Goal: Transaction & Acquisition: Obtain resource

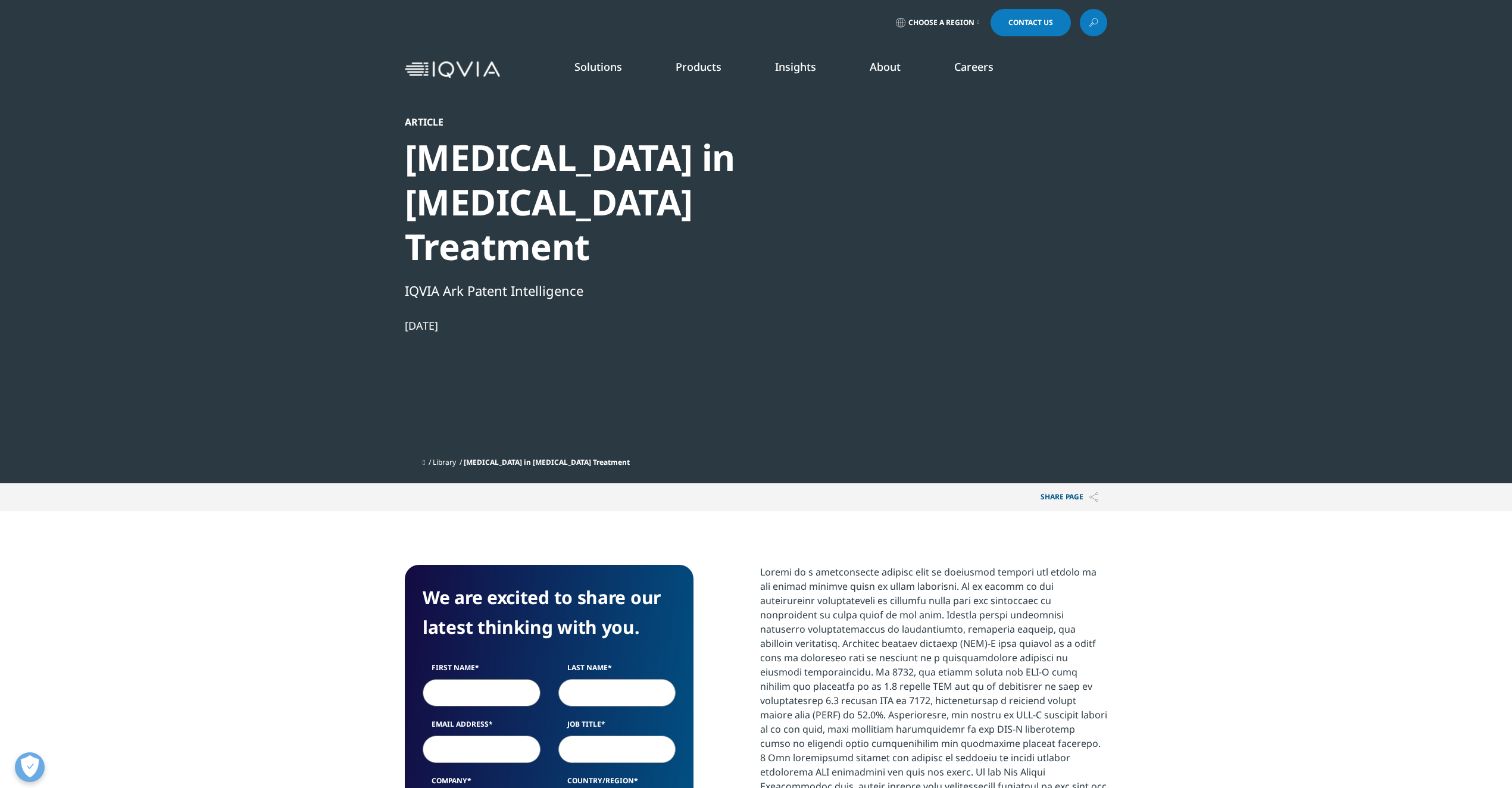
click at [477, 679] on input "First Name" at bounding box center [482, 692] width 118 height 28
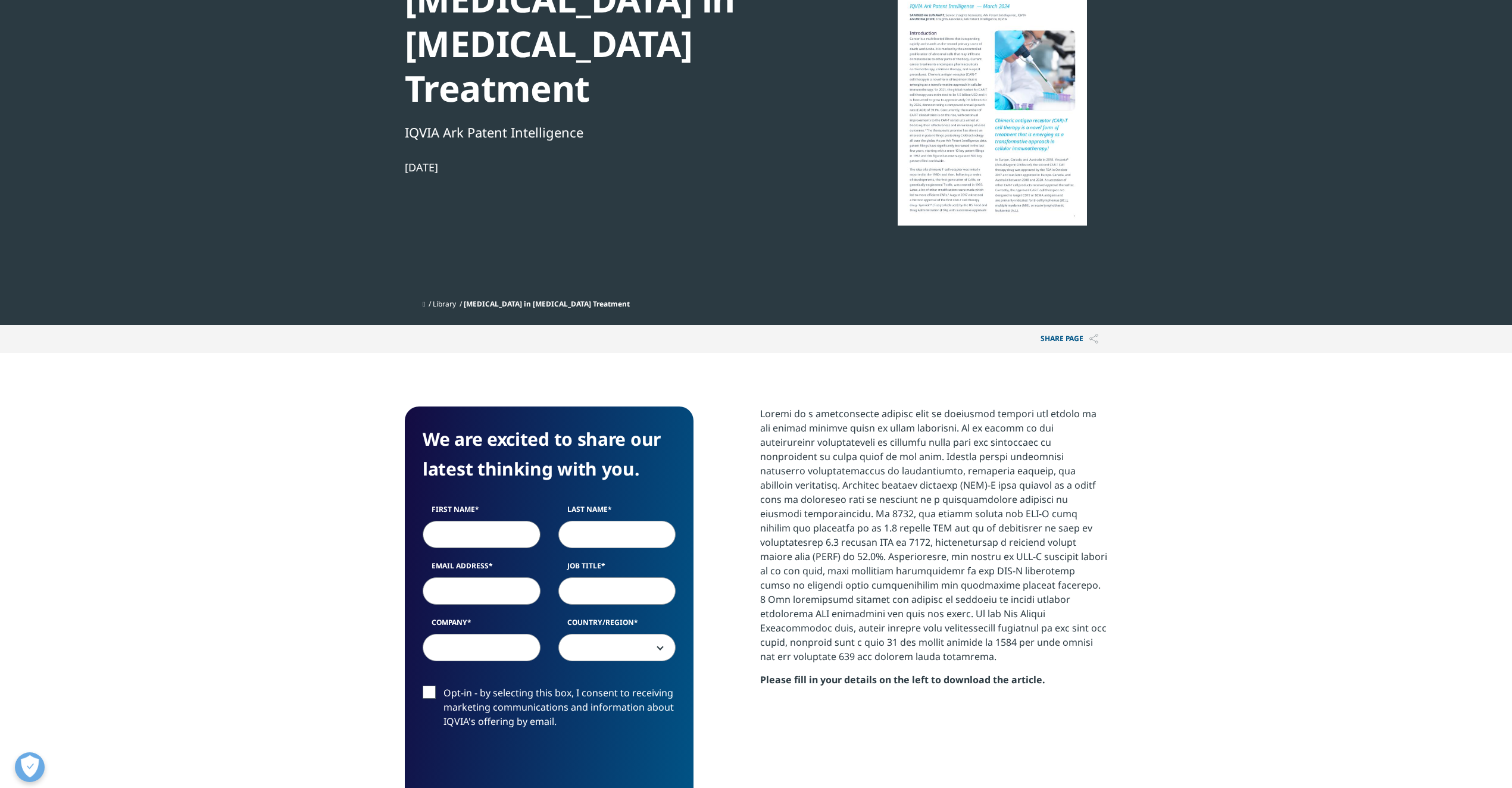
click at [477, 520] on input "First Name" at bounding box center [482, 534] width 118 height 28
type input "nathan"
click at [581, 520] on input "Last Name" at bounding box center [617, 534] width 118 height 28
click at [495, 577] on input "Email Address" at bounding box center [482, 590] width 118 height 28
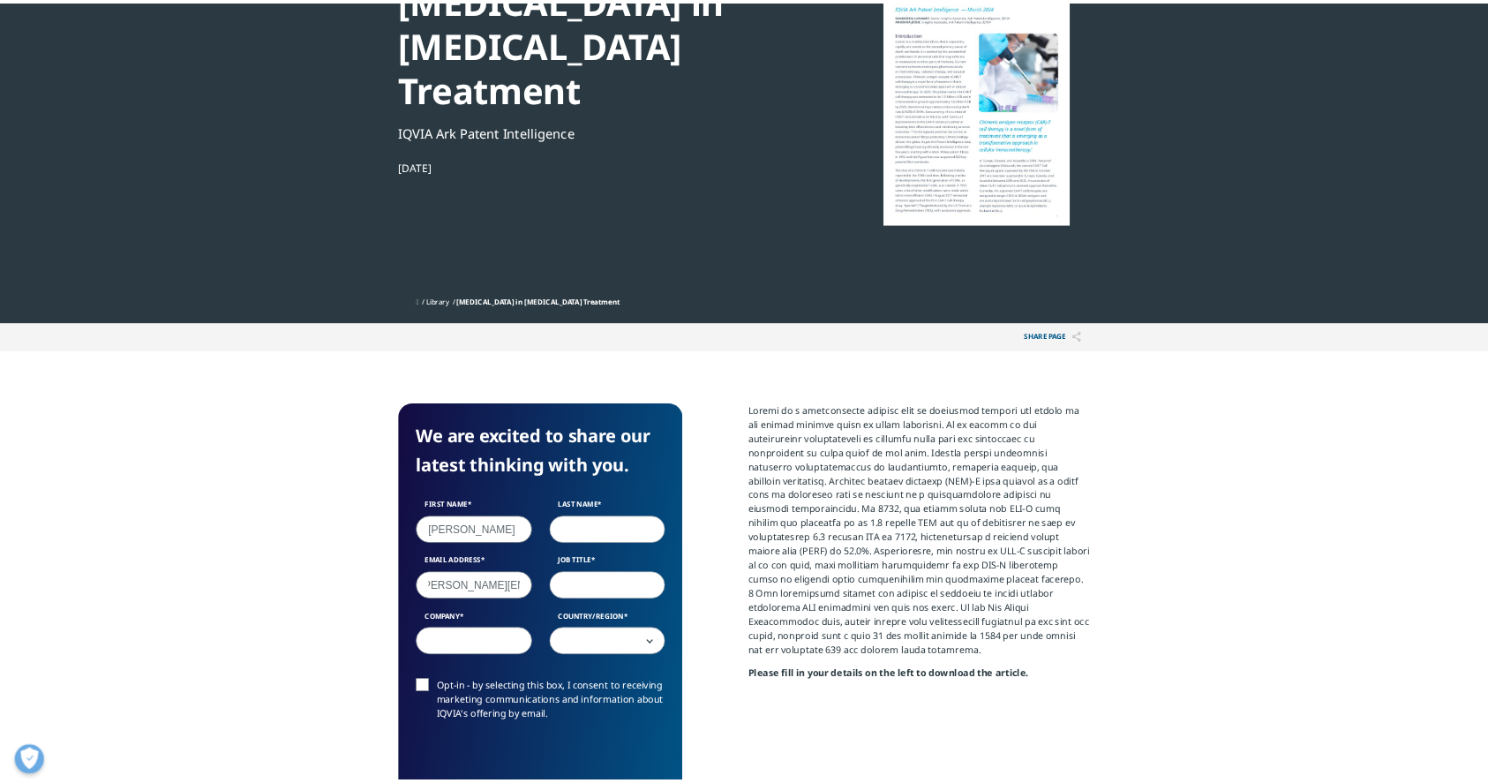
scroll to position [0, 25]
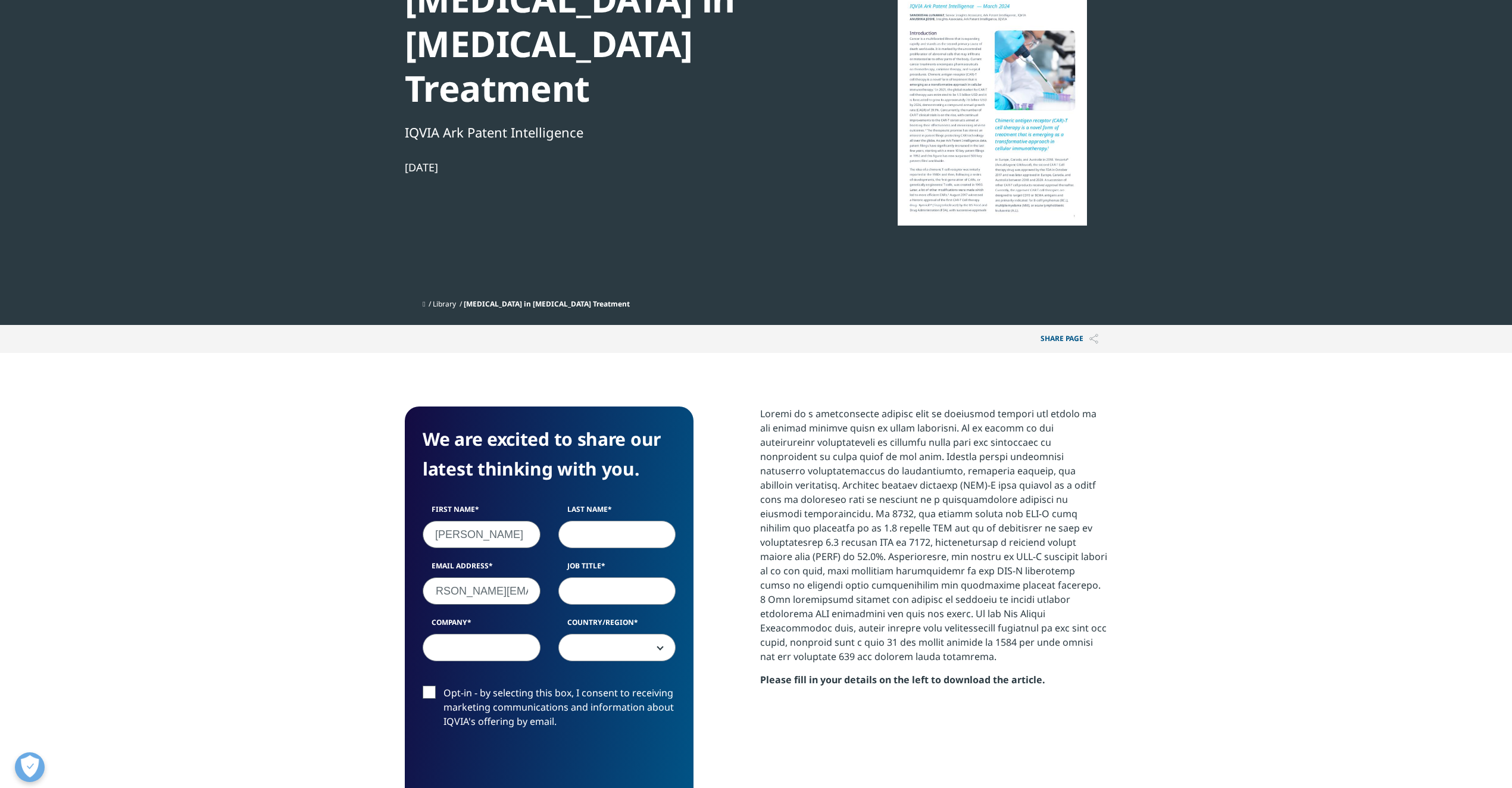
type input "[PERSON_NAME][EMAIL_ADDRESS][DOMAIN_NAME]"
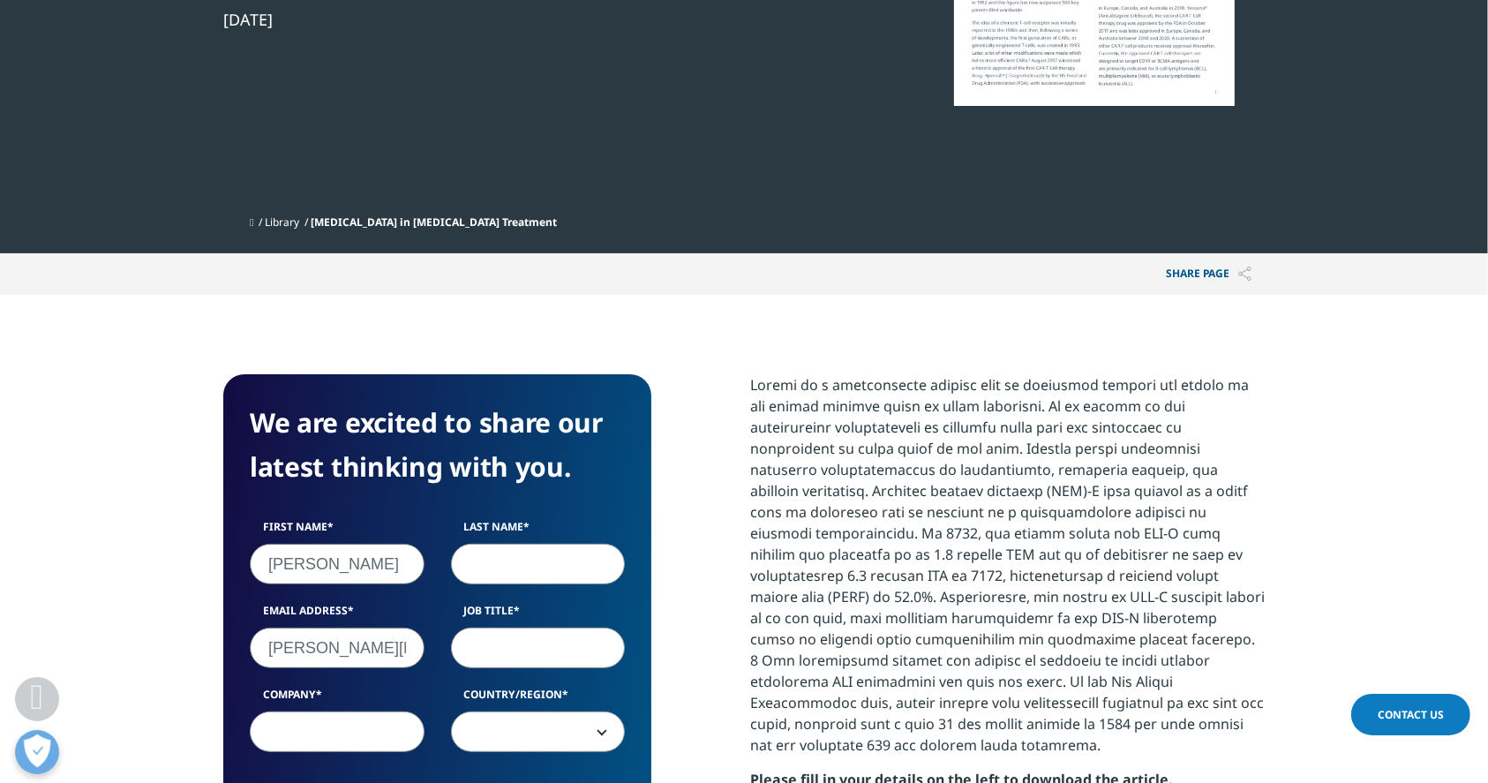
scroll to position [470, 0]
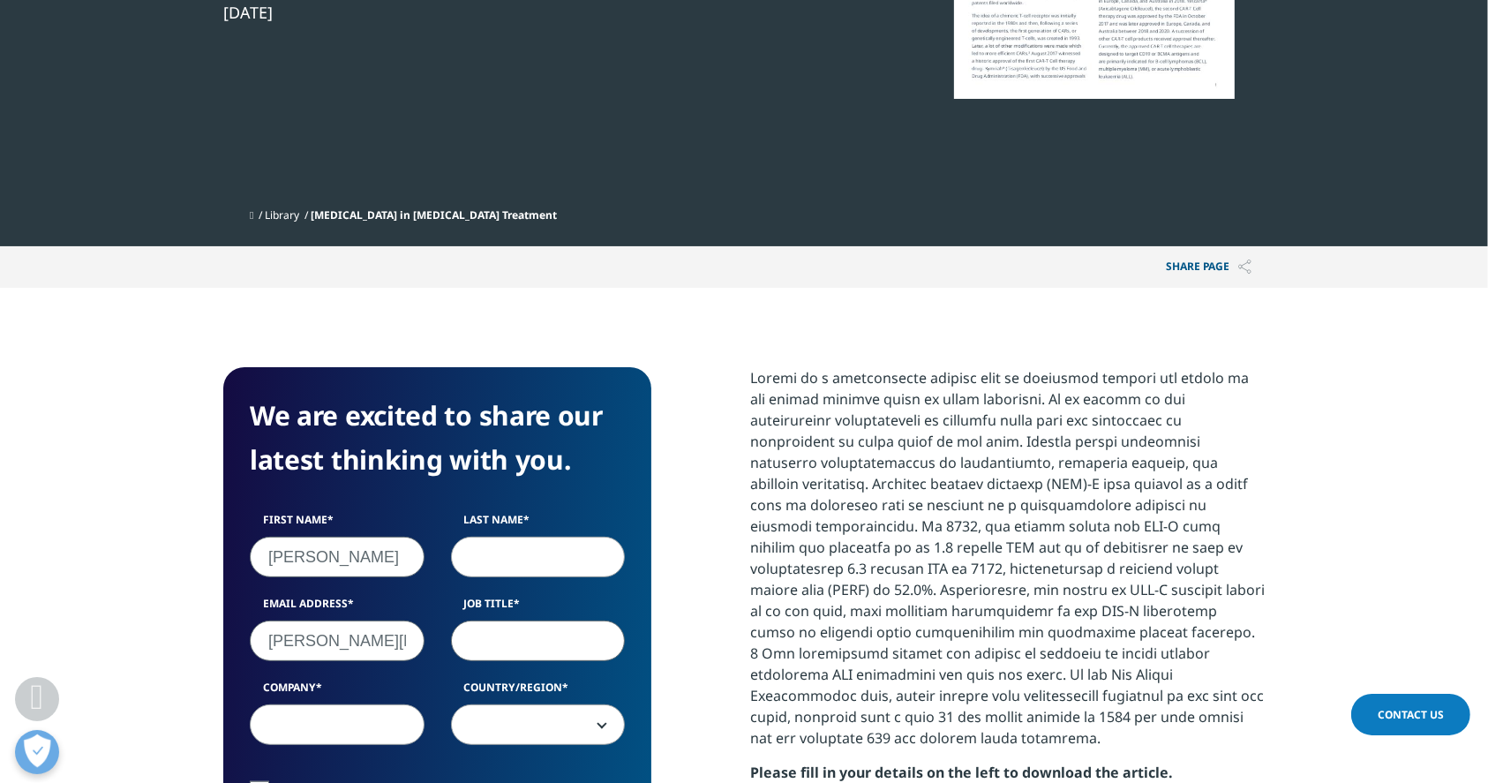
click at [524, 620] on input "Job Title" at bounding box center [538, 640] width 175 height 41
type input "AC"
click at [508, 537] on input "Last Name" at bounding box center [538, 557] width 175 height 41
type input "von"
click at [321, 704] on input "Company" at bounding box center [337, 724] width 175 height 41
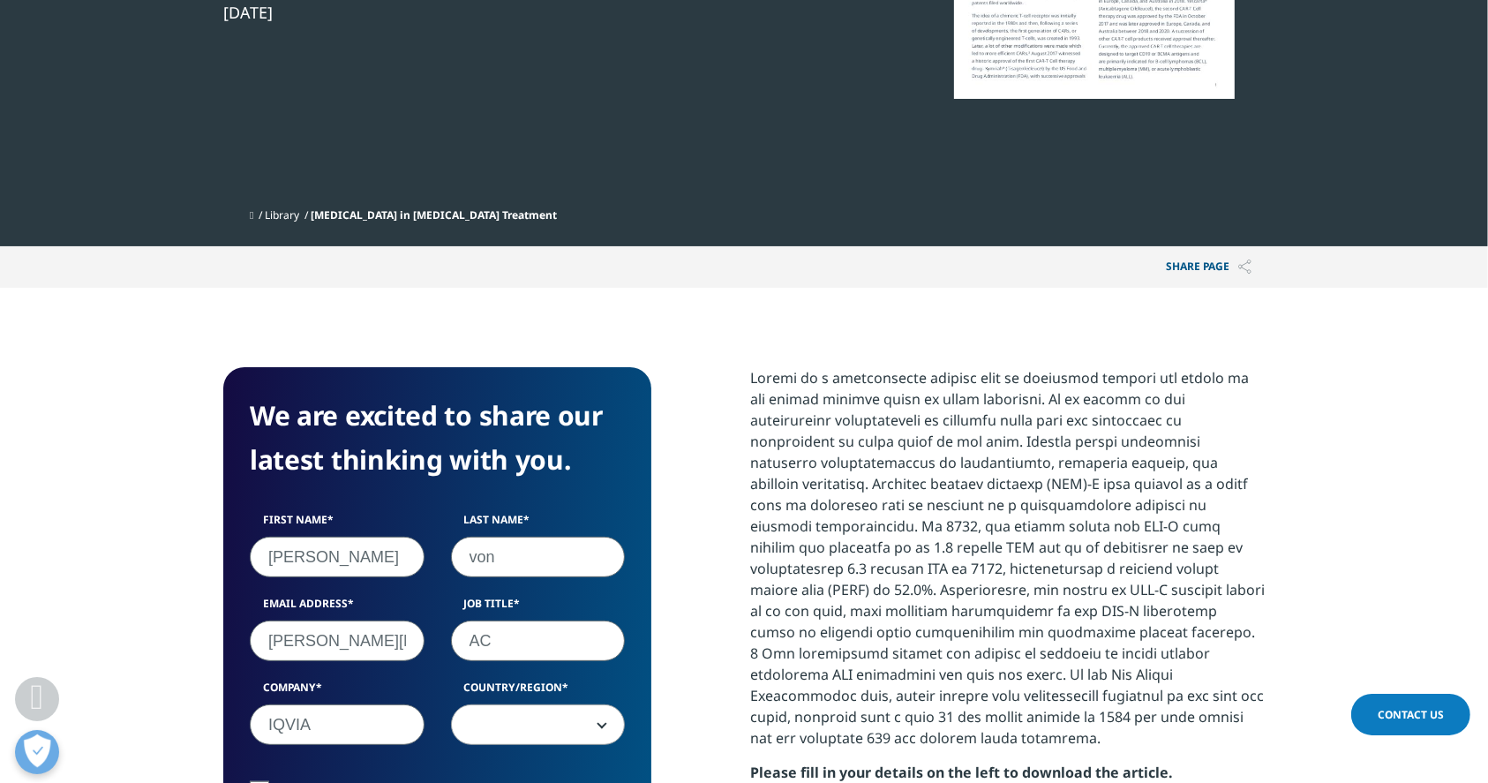
type input "IQVIA"
click at [703, 646] on div "We are excited to share our latest thinking with you. First Name nathan Last Na…" at bounding box center [743, 708] width 1041 height 683
click at [622, 705] on span at bounding box center [538, 725] width 173 height 41
select select "[GEOGRAPHIC_DATA]"
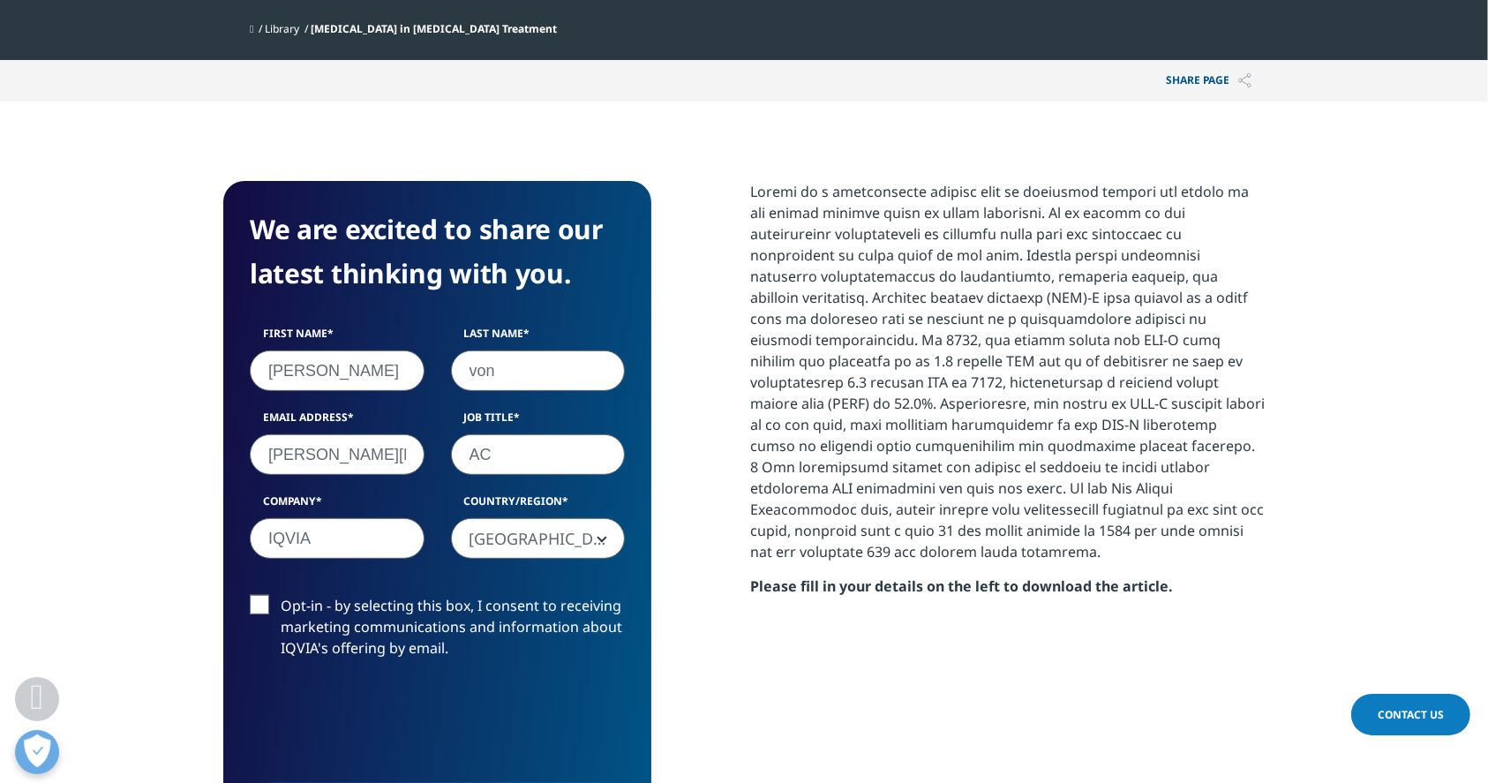
scroll to position [823, 0]
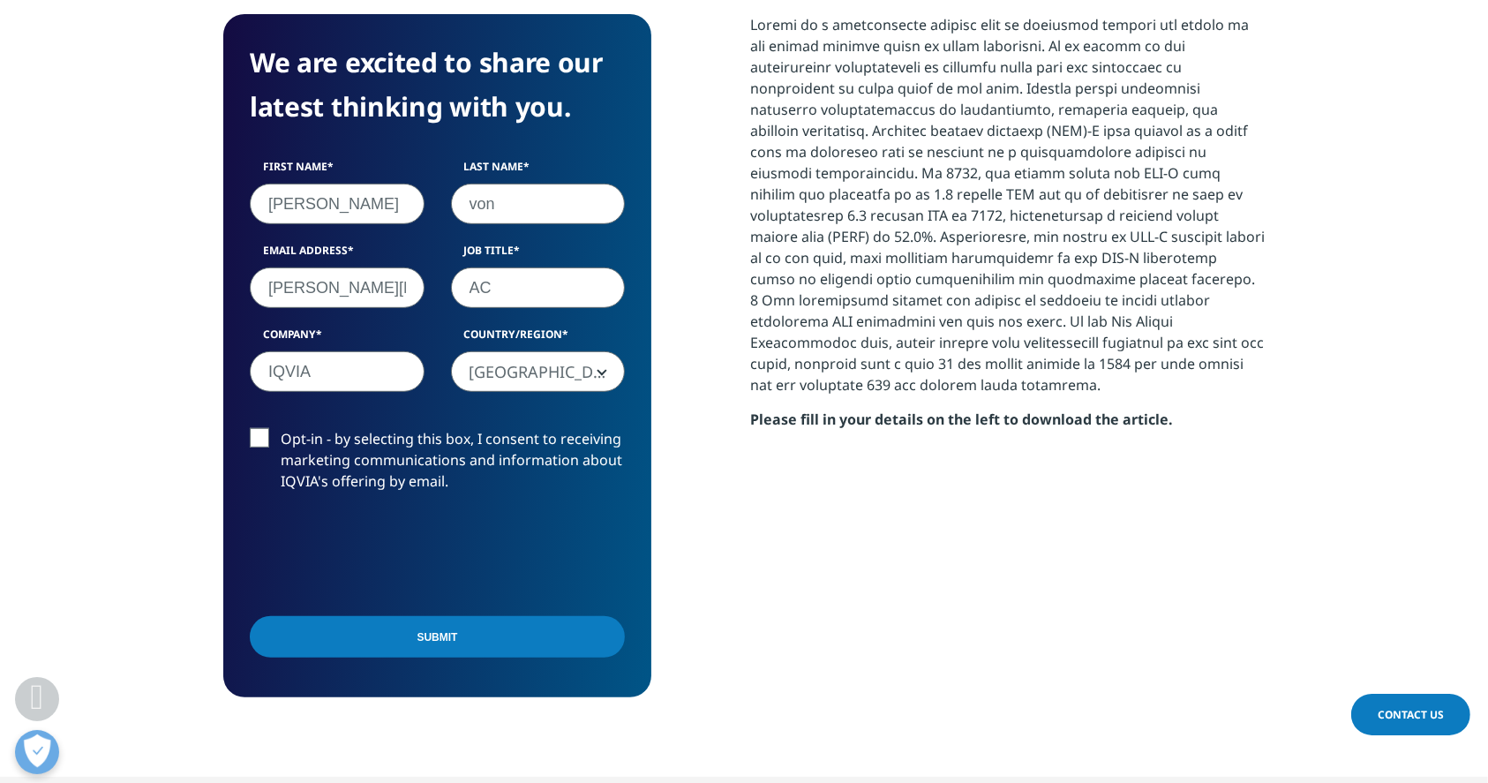
click at [342, 616] on input "Submit" at bounding box center [437, 636] width 375 height 41
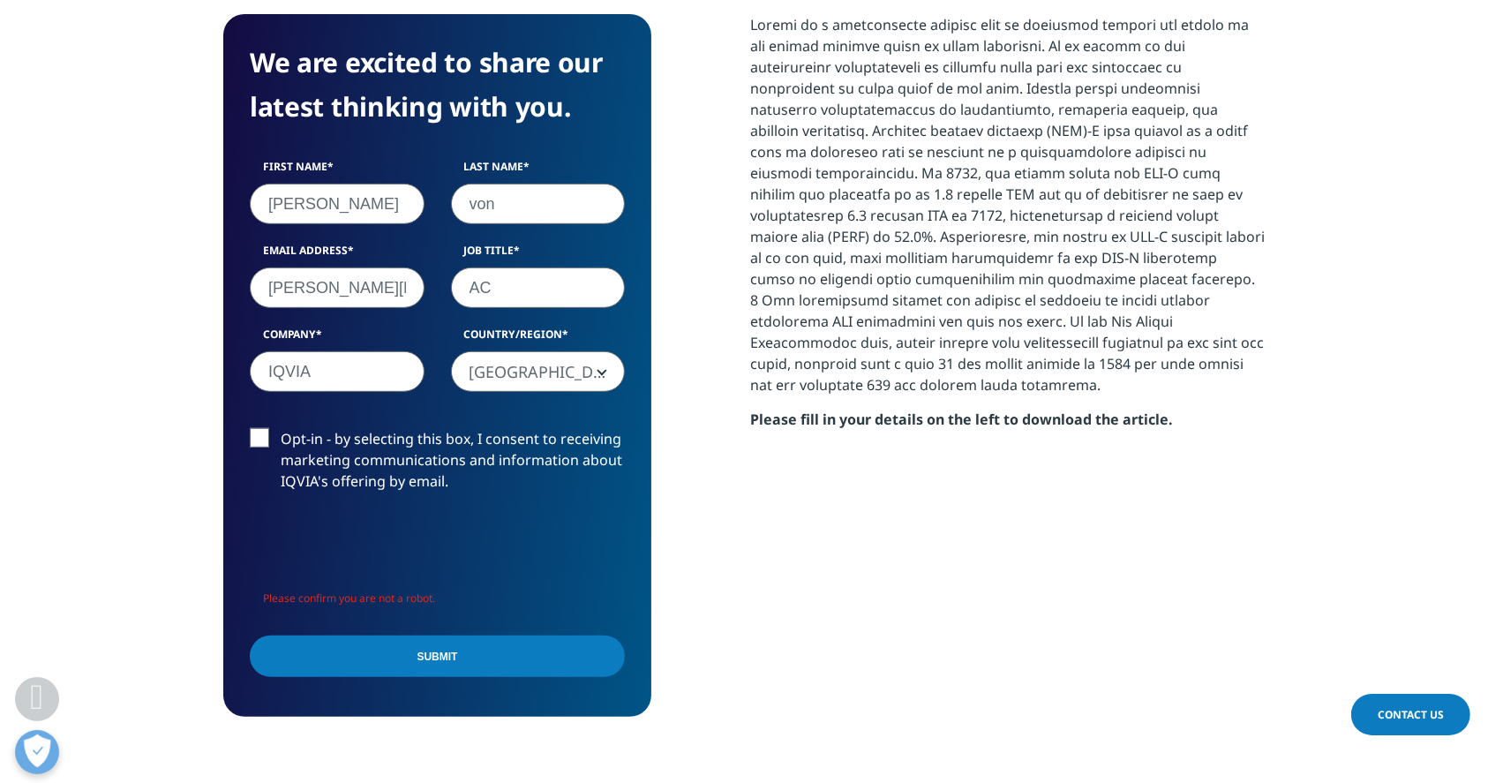
click at [413, 635] on input "Submit" at bounding box center [437, 655] width 375 height 41
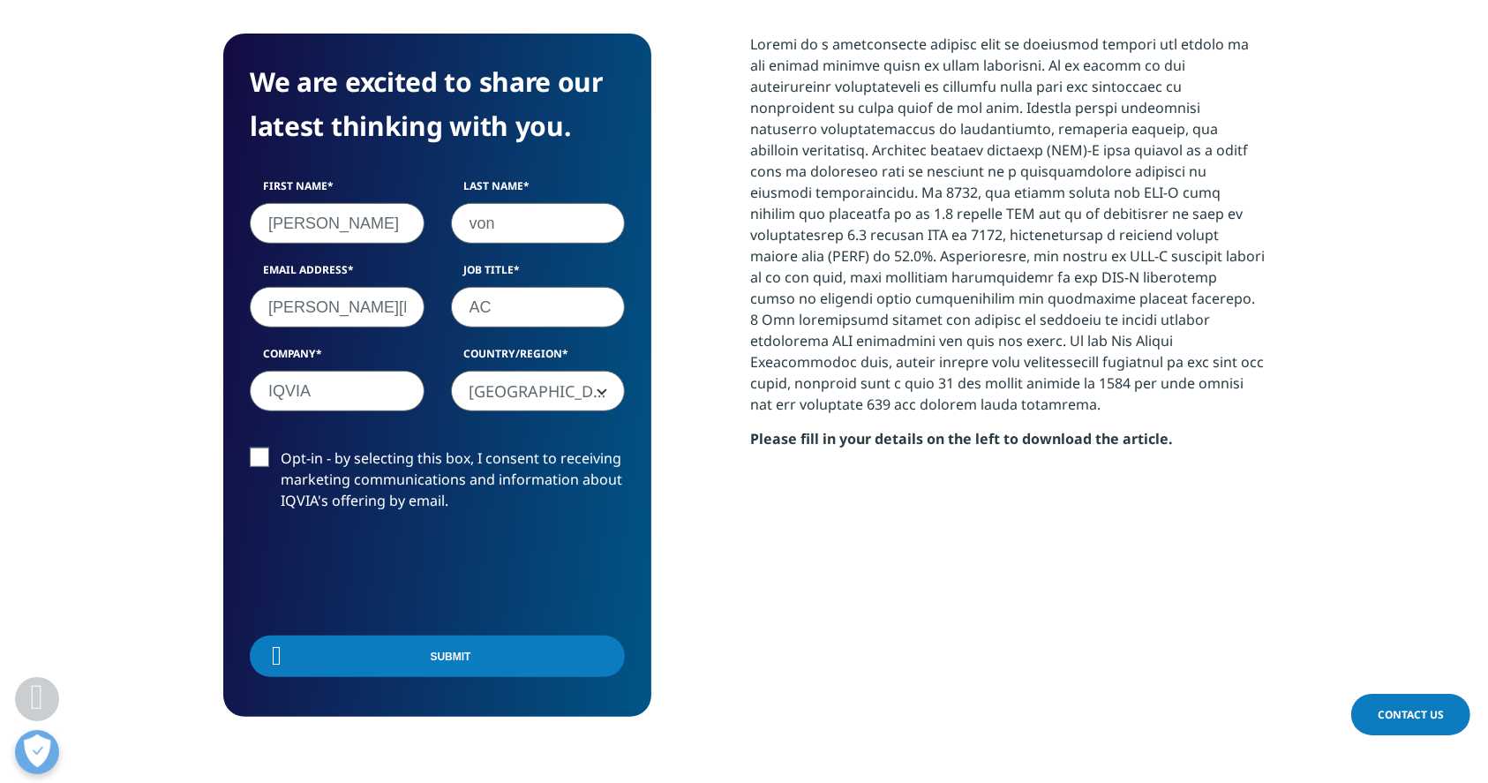
scroll to position [798, 0]
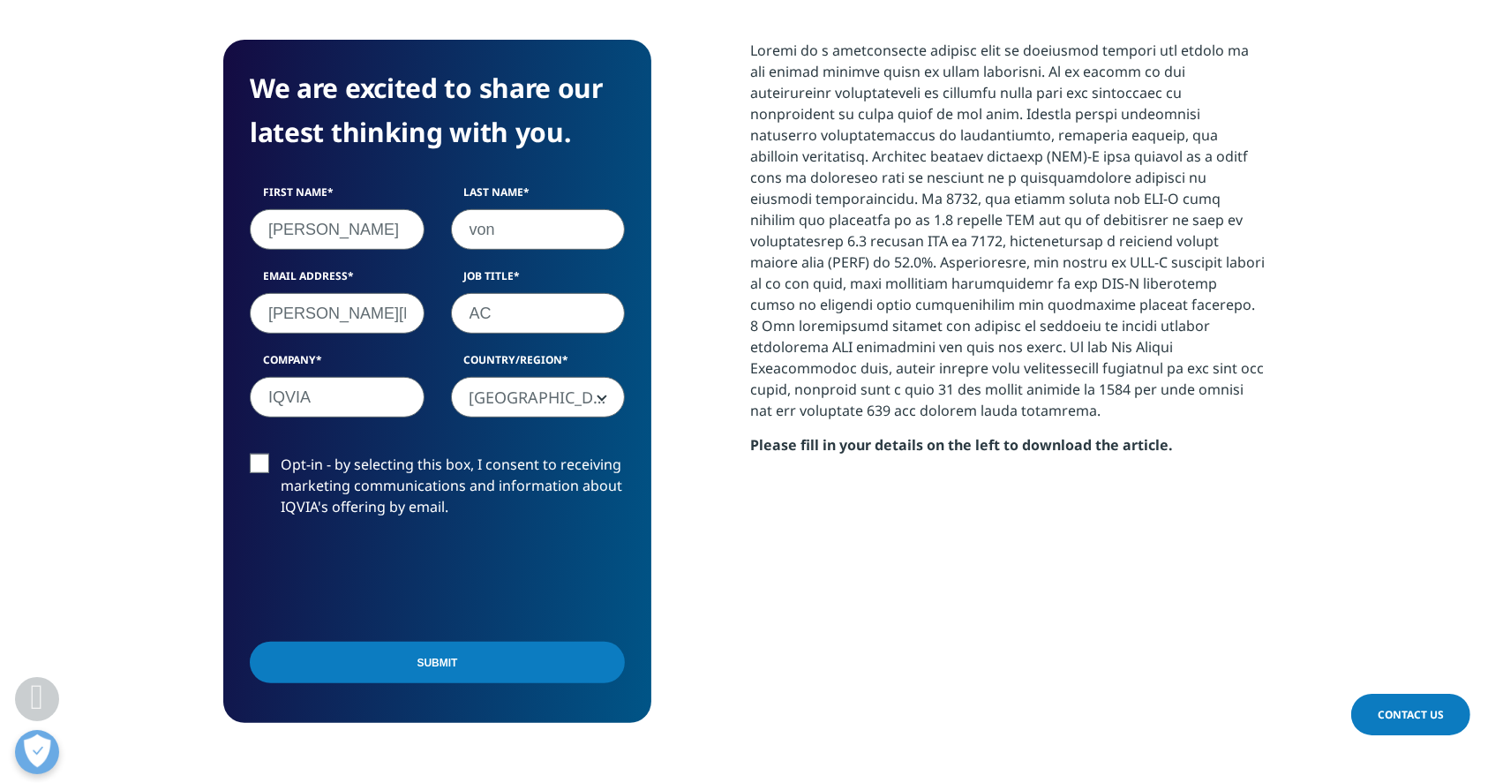
click at [474, 642] on input "Submit" at bounding box center [437, 662] width 375 height 41
click at [479, 642] on input "Submit" at bounding box center [437, 662] width 375 height 41
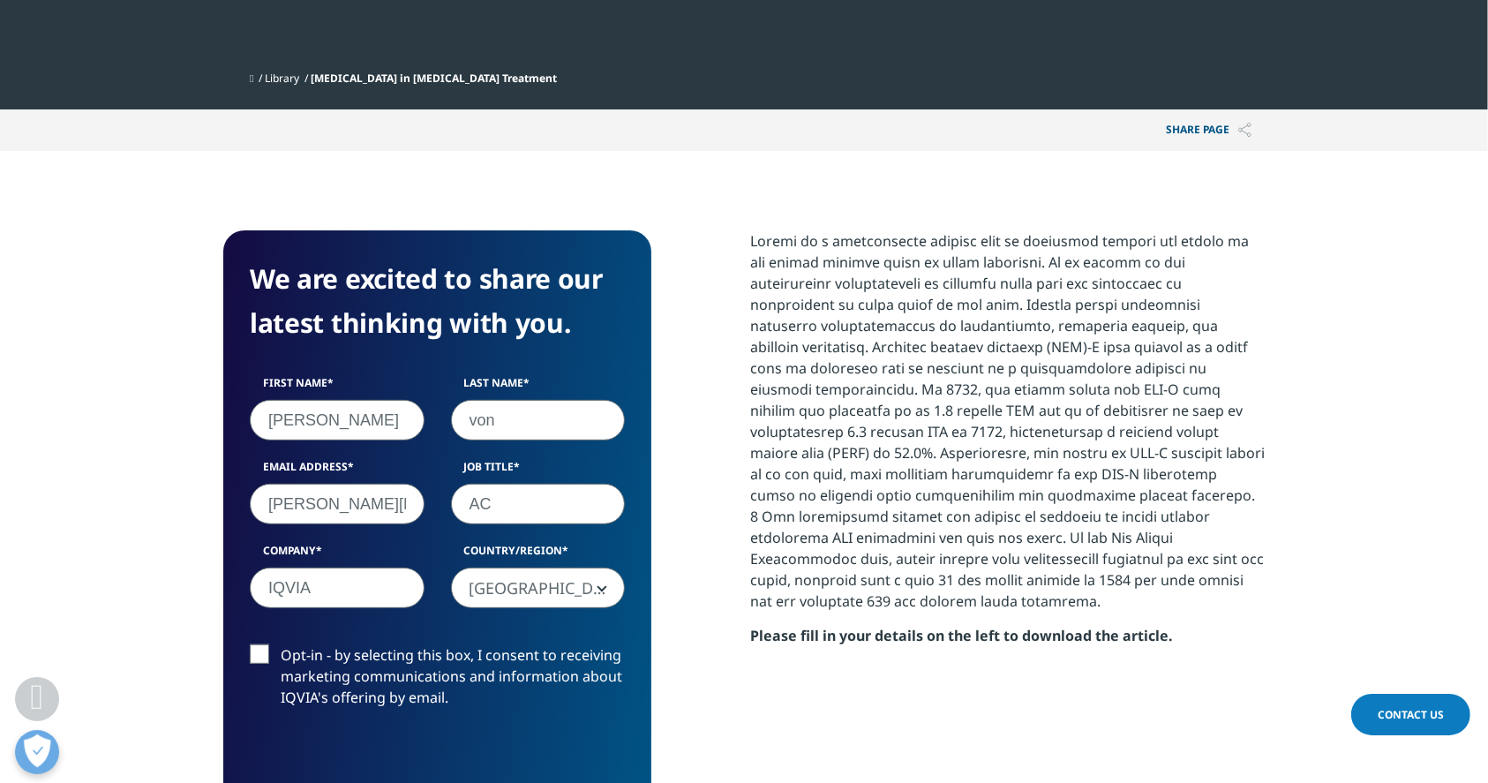
scroll to position [706, 0]
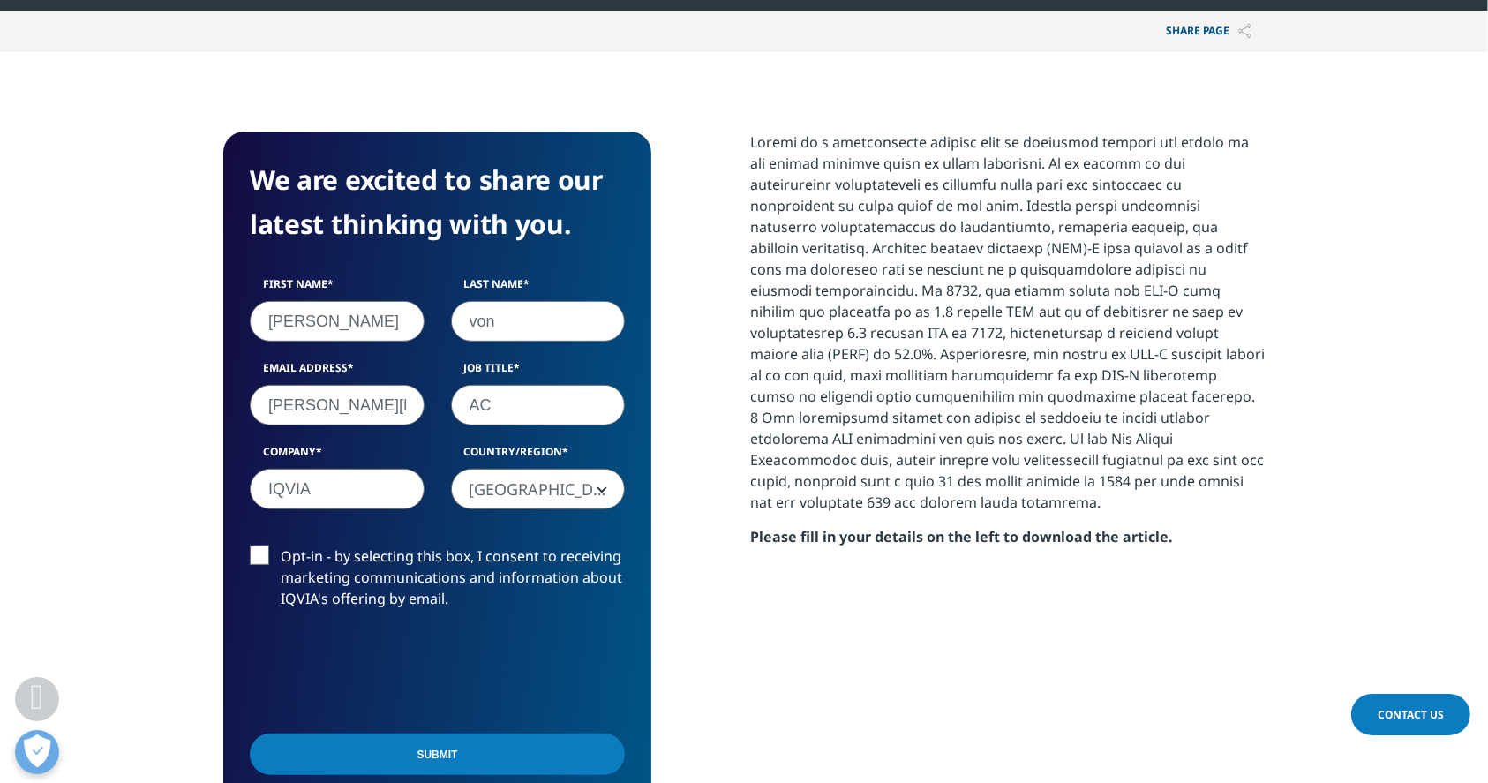
click at [423, 733] on input "Submit" at bounding box center [437, 753] width 375 height 41
click at [264, 545] on label "Opt-in - by selecting this box, I consent to receiving marketing communications…" at bounding box center [437, 581] width 375 height 73
click at [281, 545] on input "Opt-in - by selecting this box, I consent to receiving marketing communications…" at bounding box center [281, 545] width 0 height 0
click at [604, 725] on div "Submit" at bounding box center [437, 757] width 375 height 64
click at [556, 733] on input "Submit" at bounding box center [437, 753] width 375 height 41
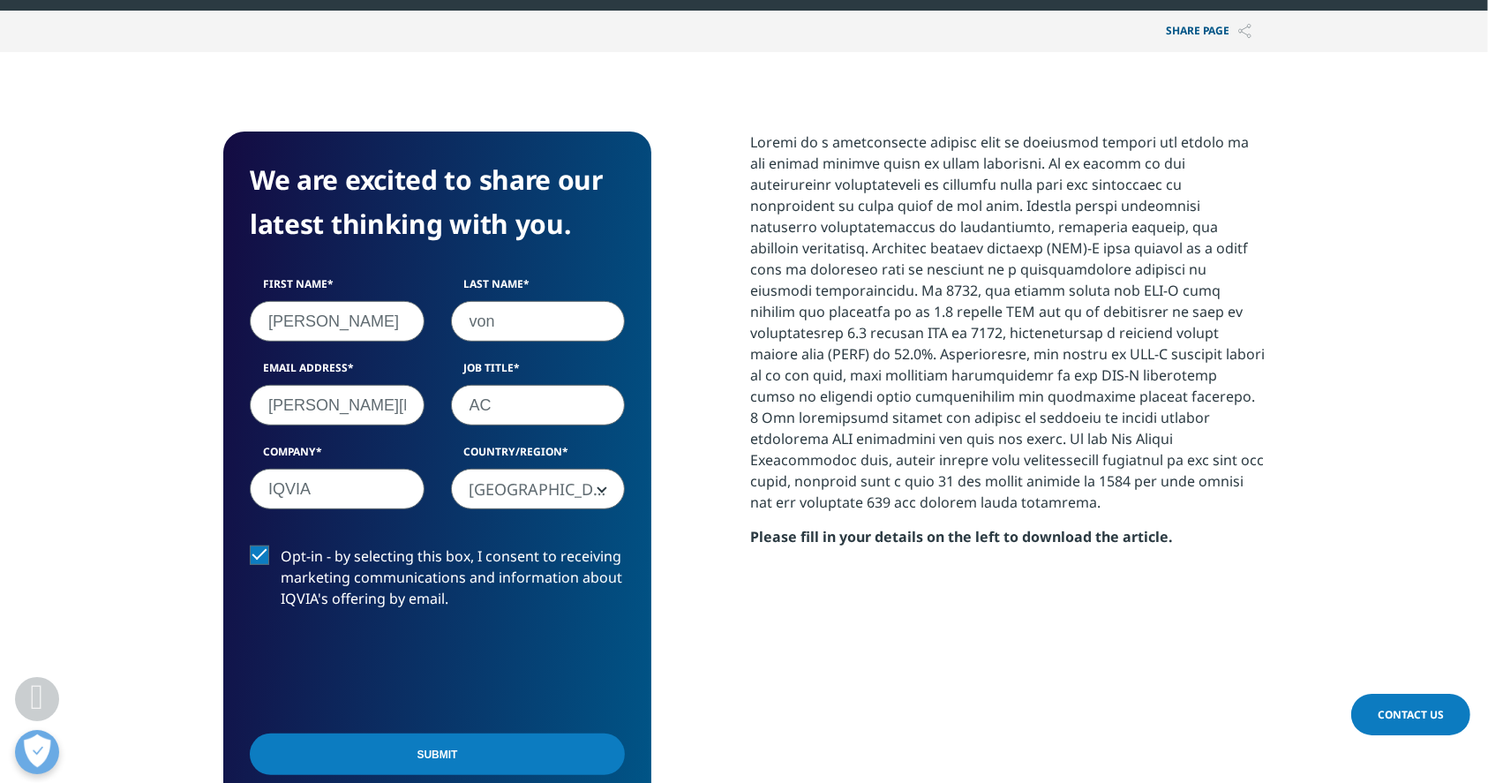
click at [448, 733] on input "Submit" at bounding box center [437, 753] width 375 height 41
click at [445, 733] on input "Submit" at bounding box center [437, 753] width 375 height 41
click at [602, 733] on input "Submit" at bounding box center [437, 753] width 375 height 41
click at [459, 733] on input "Submit" at bounding box center [437, 753] width 375 height 41
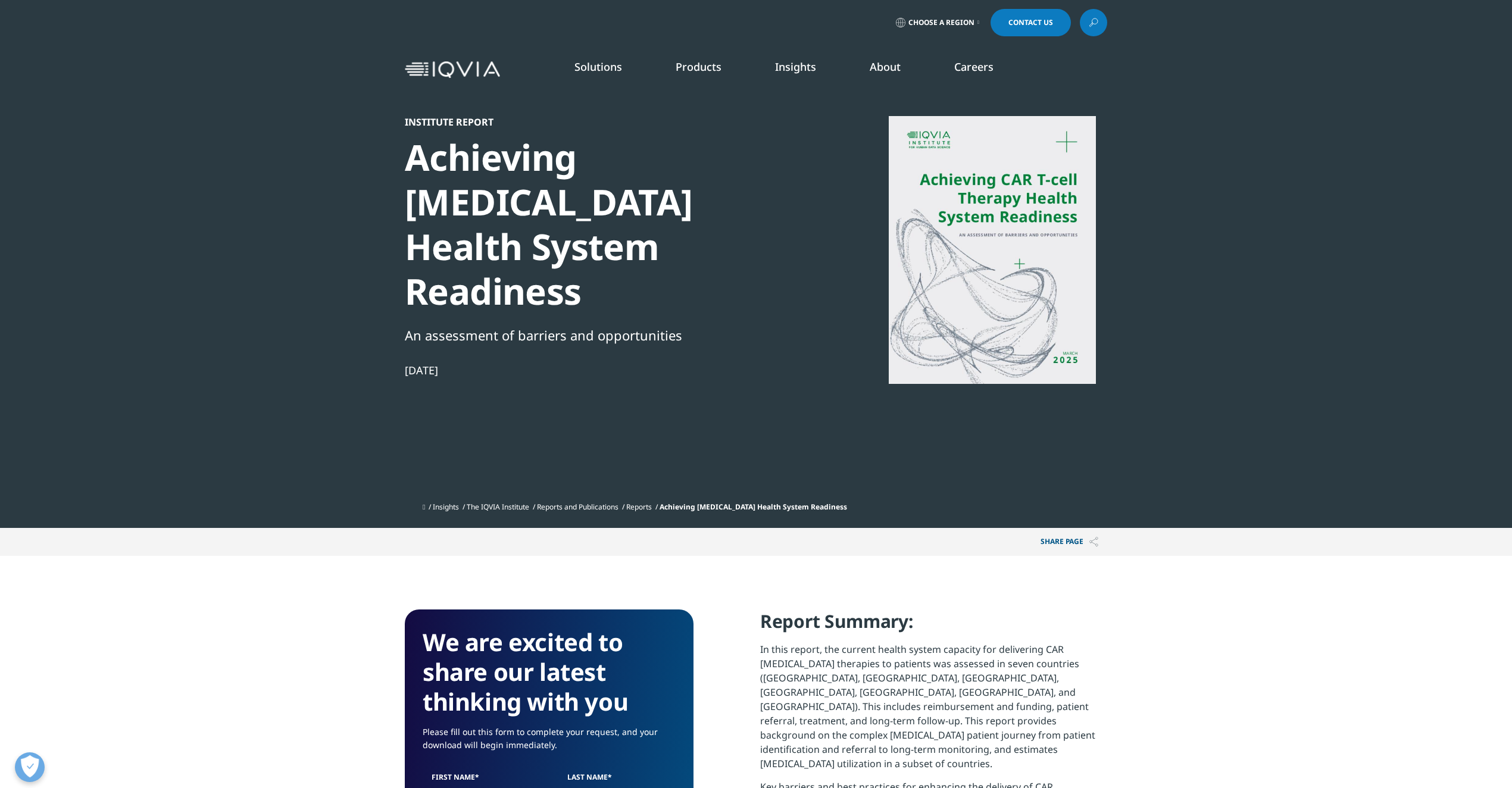
drag, startPoint x: 595, startPoint y: 257, endPoint x: 397, endPoint y: 162, distance: 219.6
click at [397, 162] on section "Institute Report Achieving [MEDICAL_DATA] Health System Readiness An assessment…" at bounding box center [756, 264] width 1512 height 528
copy div "Achieving [MEDICAL_DATA] Health System Readiness"
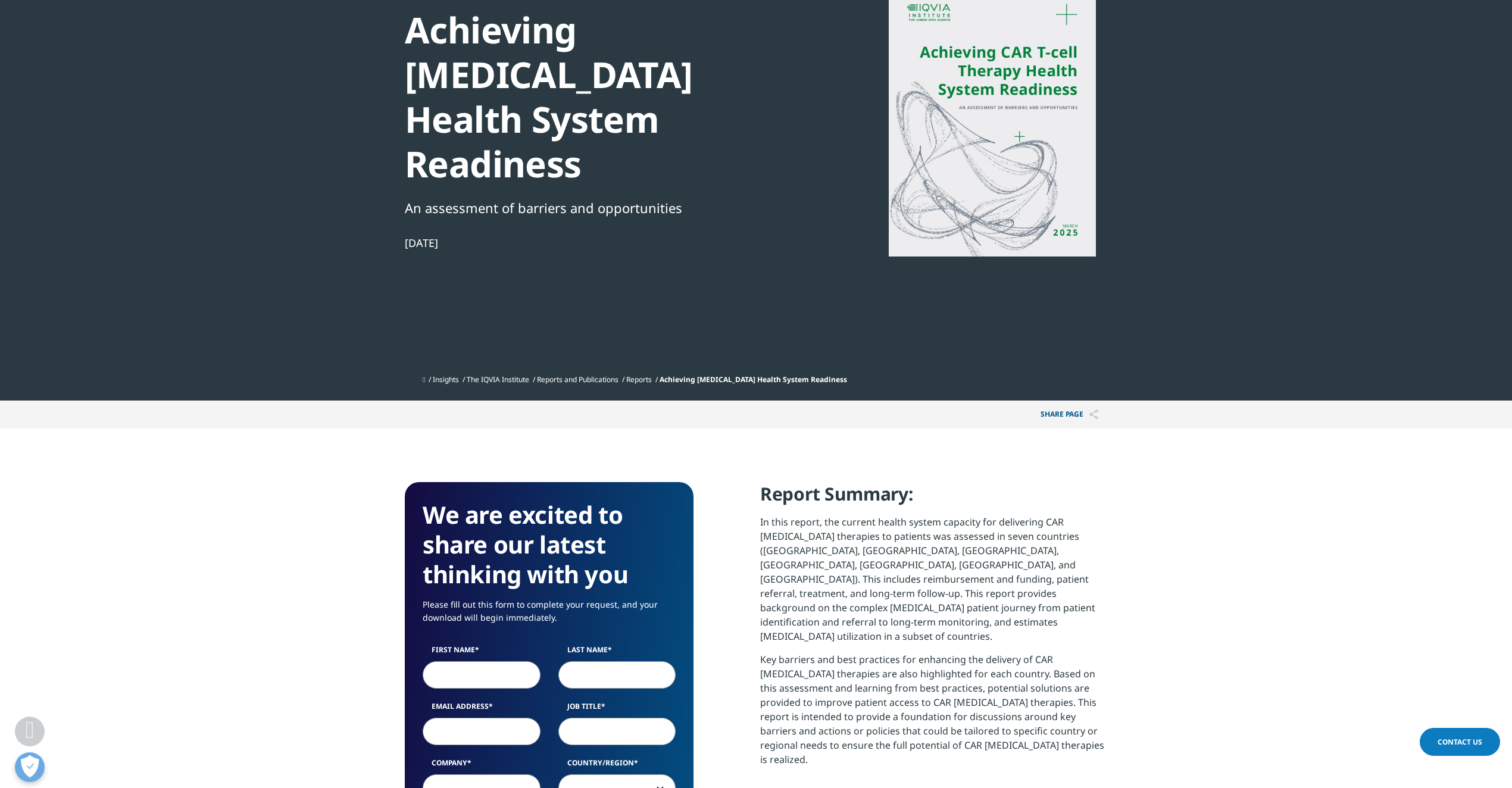
scroll to position [111, 0]
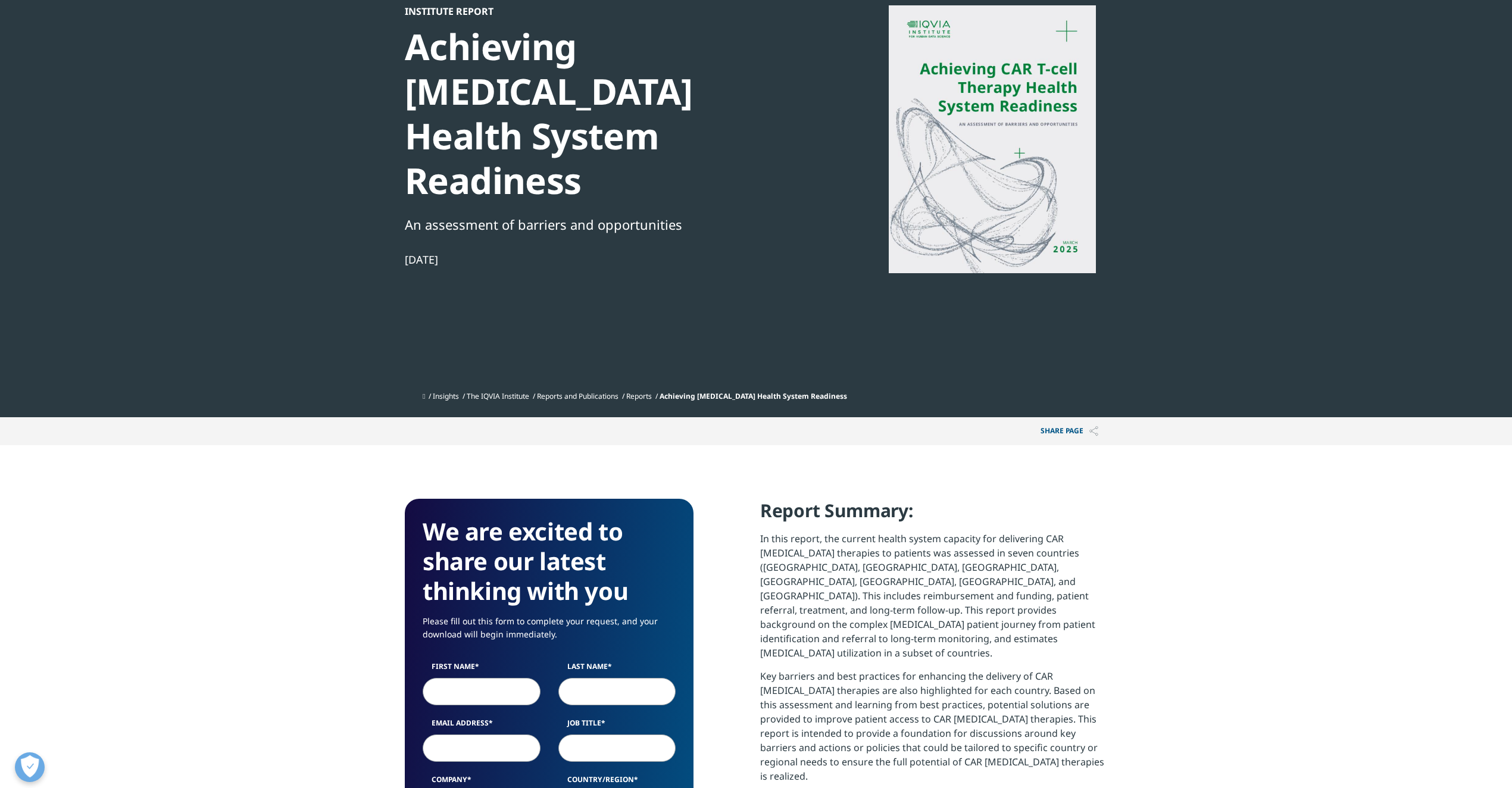
click at [448, 734] on input "Email Address" at bounding box center [482, 748] width 118 height 28
paste input "[PERSON_NAME][EMAIL_ADDRESS][DOMAIN_NAME]"
type input "[PERSON_NAME][EMAIL_ADDRESS][DOMAIN_NAME]"
click at [468, 677] on input "First Name" at bounding box center [482, 691] width 118 height 28
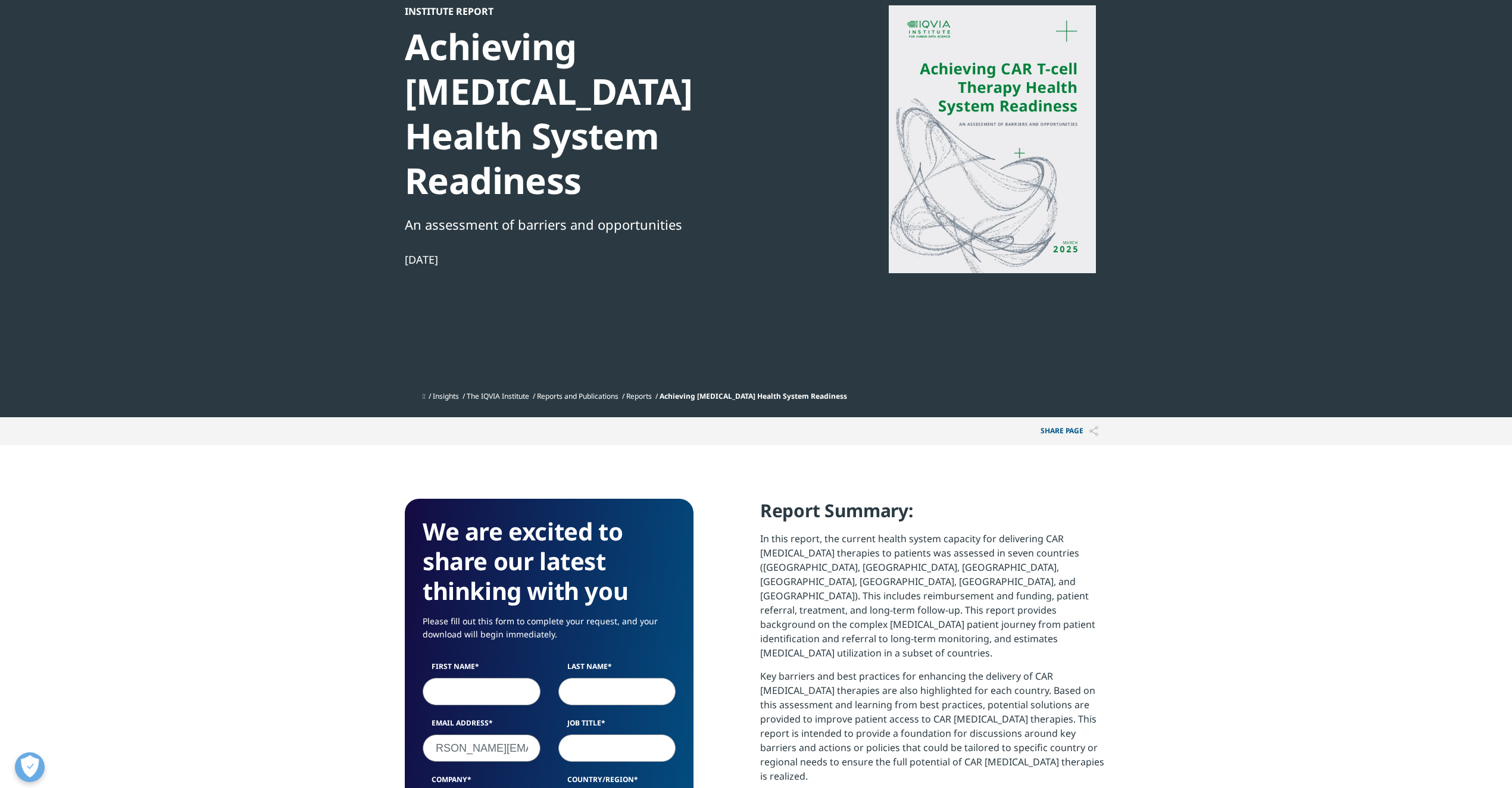
scroll to position [0, 0]
type input "[PERSON_NAME]"
click at [602, 677] on input "Last Name" at bounding box center [617, 691] width 118 height 28
type input "Von"
click at [653, 734] on input "Job Title" at bounding box center [617, 748] width 118 height 28
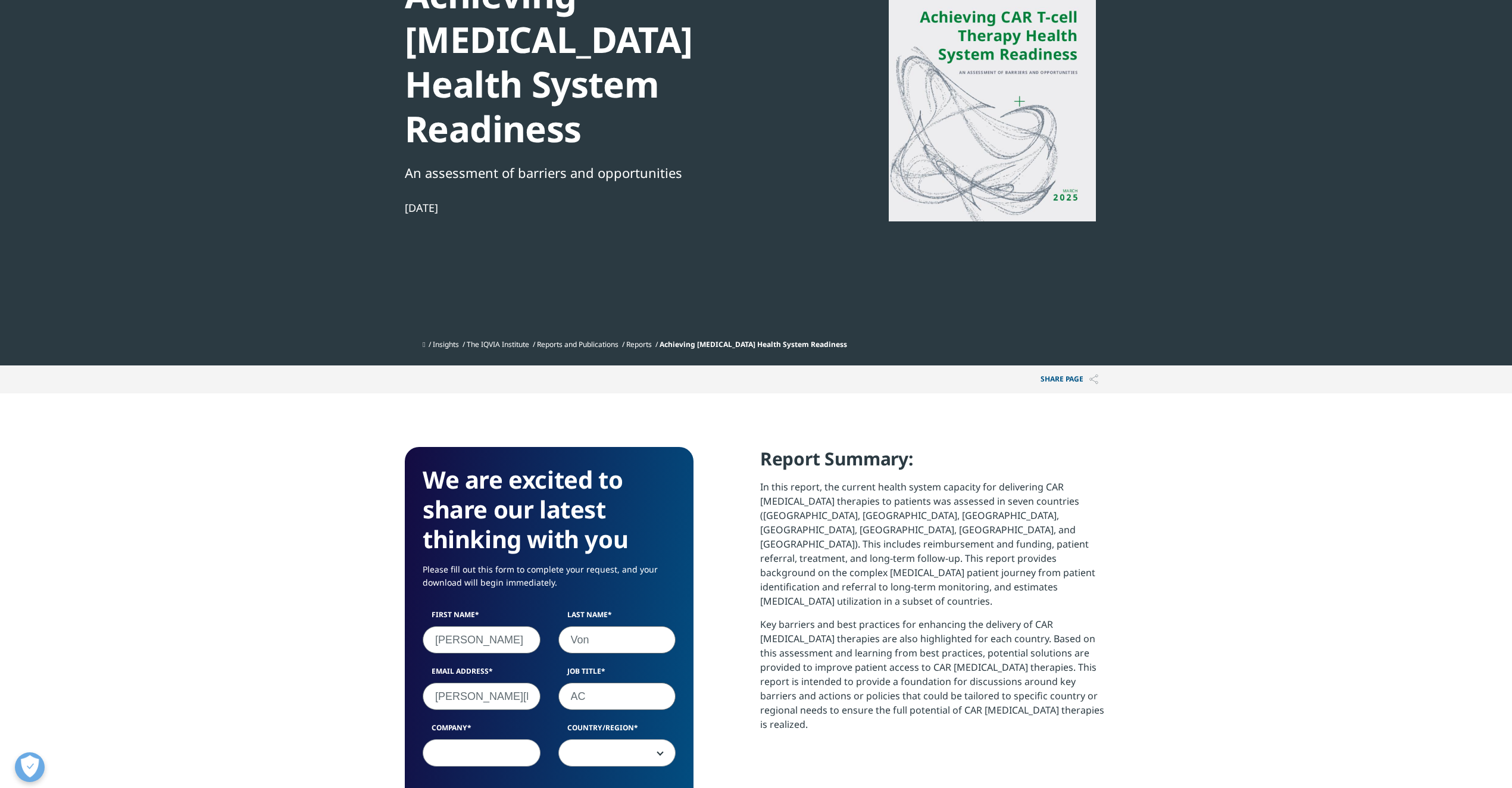
scroll to position [190, 0]
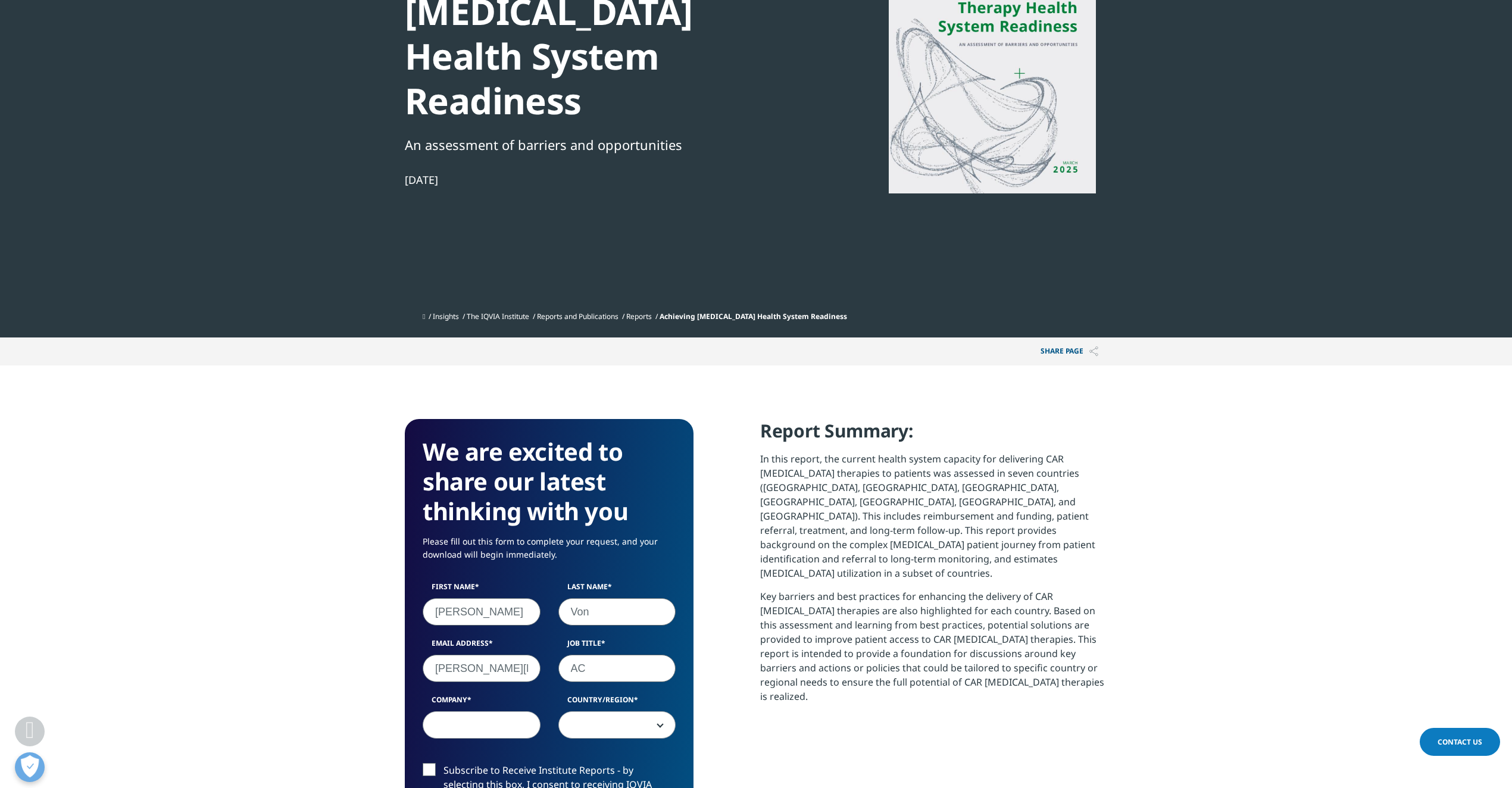
type input "AC"
click at [471, 711] on input "Company" at bounding box center [482, 725] width 118 height 28
type input "IQVIA"
click at [606, 712] on span at bounding box center [617, 725] width 117 height 28
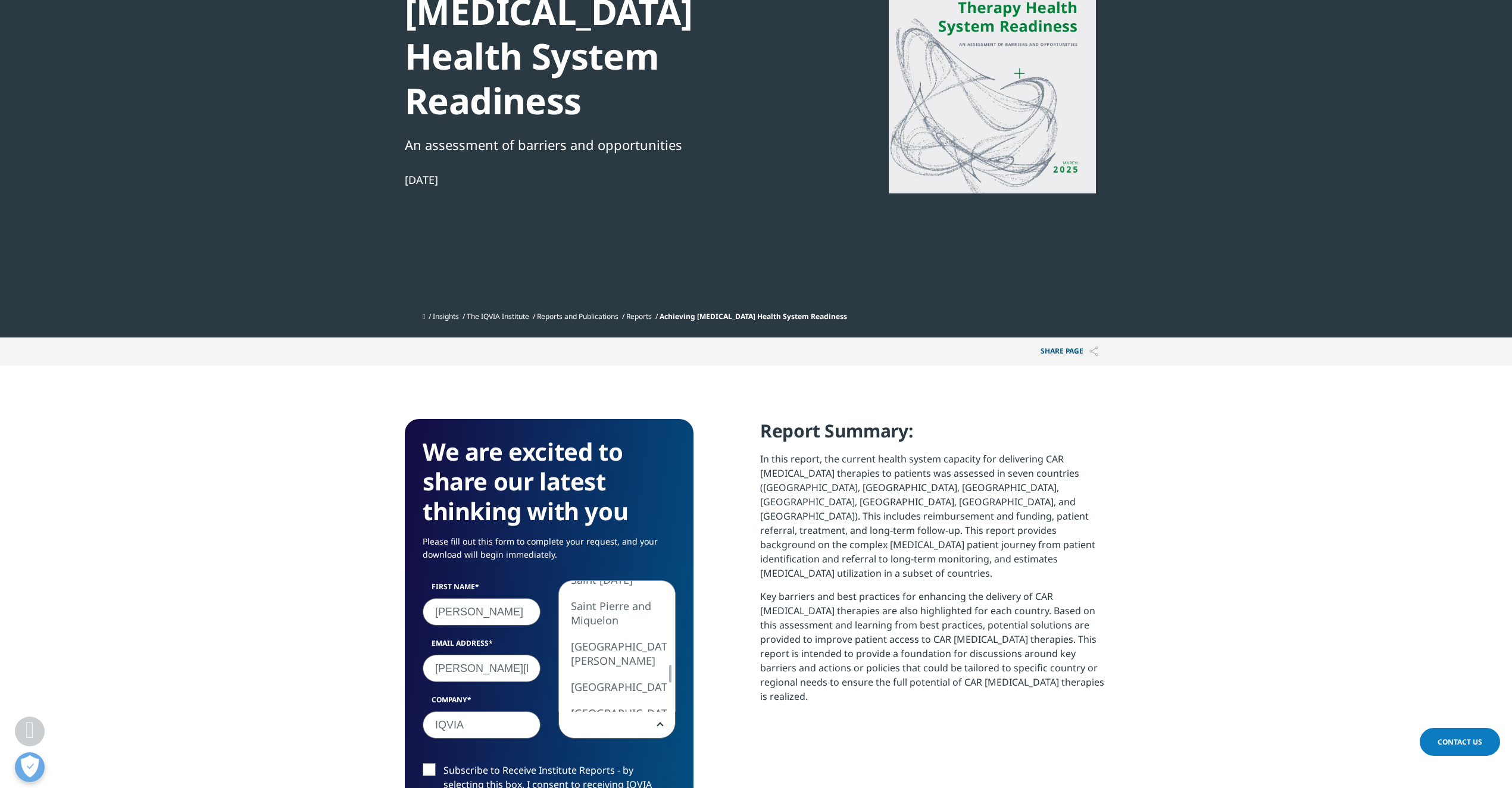
select select "[GEOGRAPHIC_DATA]"
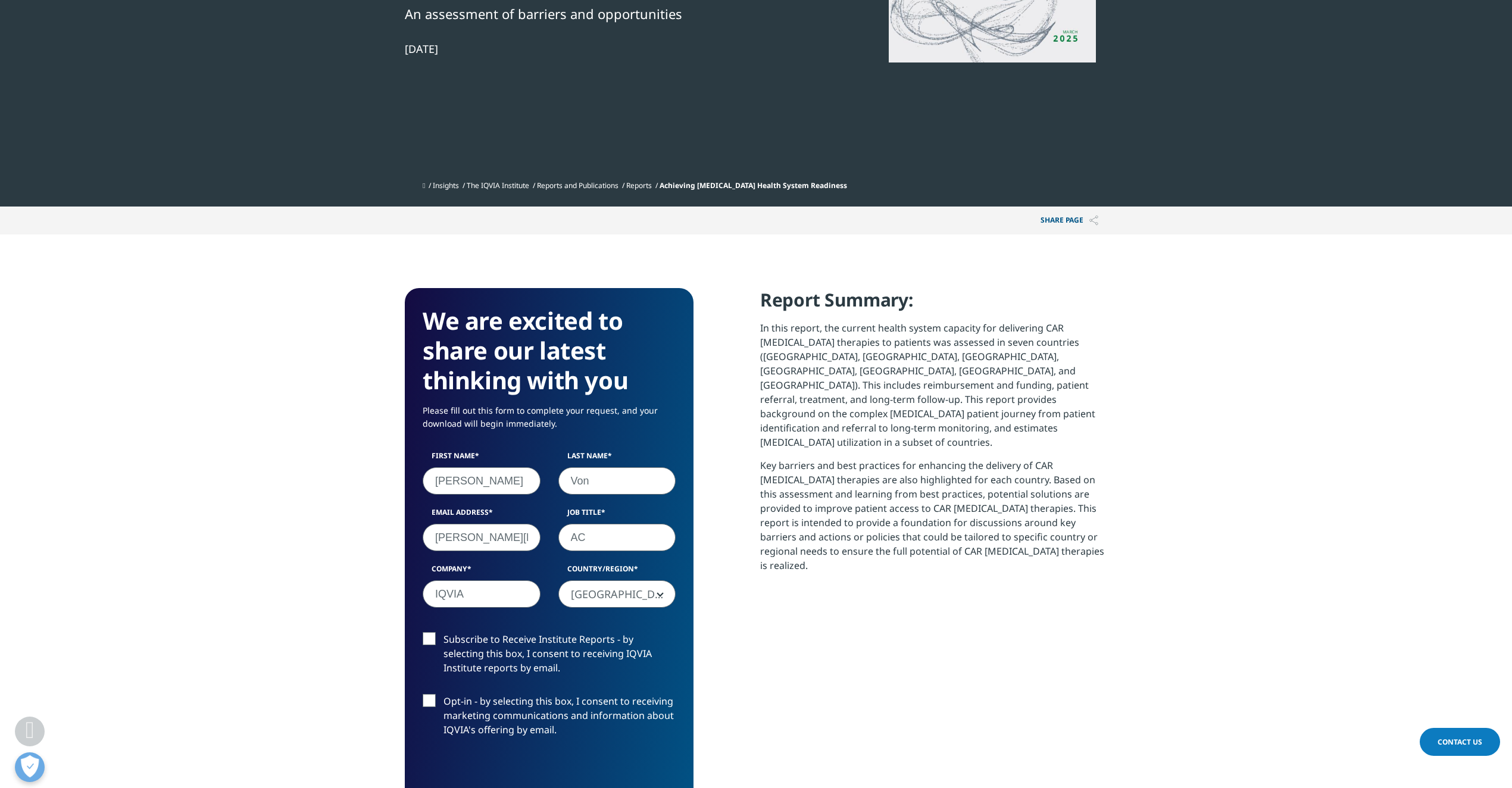
scroll to position [348, 0]
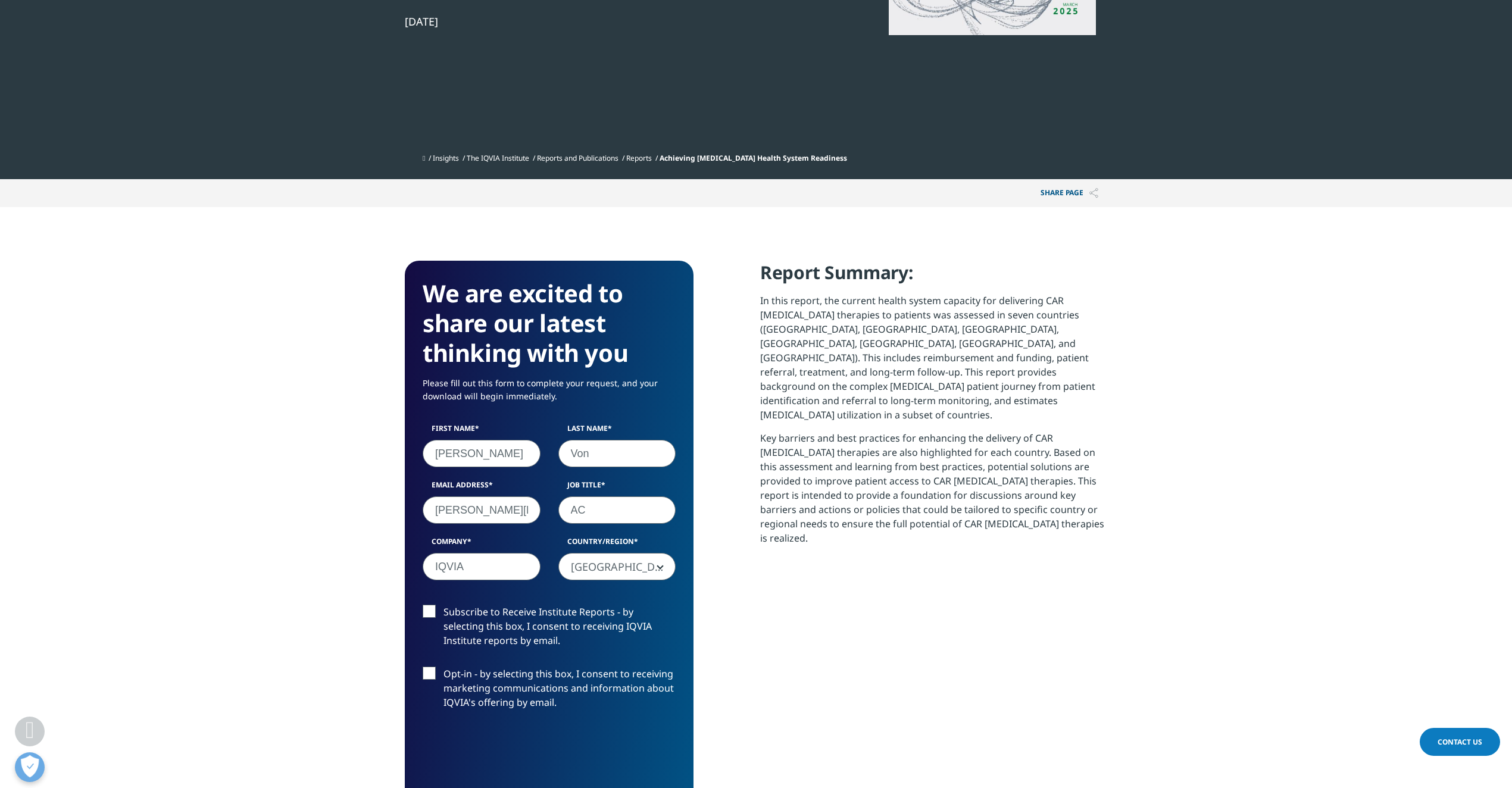
click at [431, 666] on label "Opt-in - by selecting this box, I consent to receiving marketing communications…" at bounding box center [549, 690] width 253 height 49
click at [444, 666] on input "Opt-in - by selecting this box, I consent to receiving marketing communications…" at bounding box center [444, 666] width 0 height 0
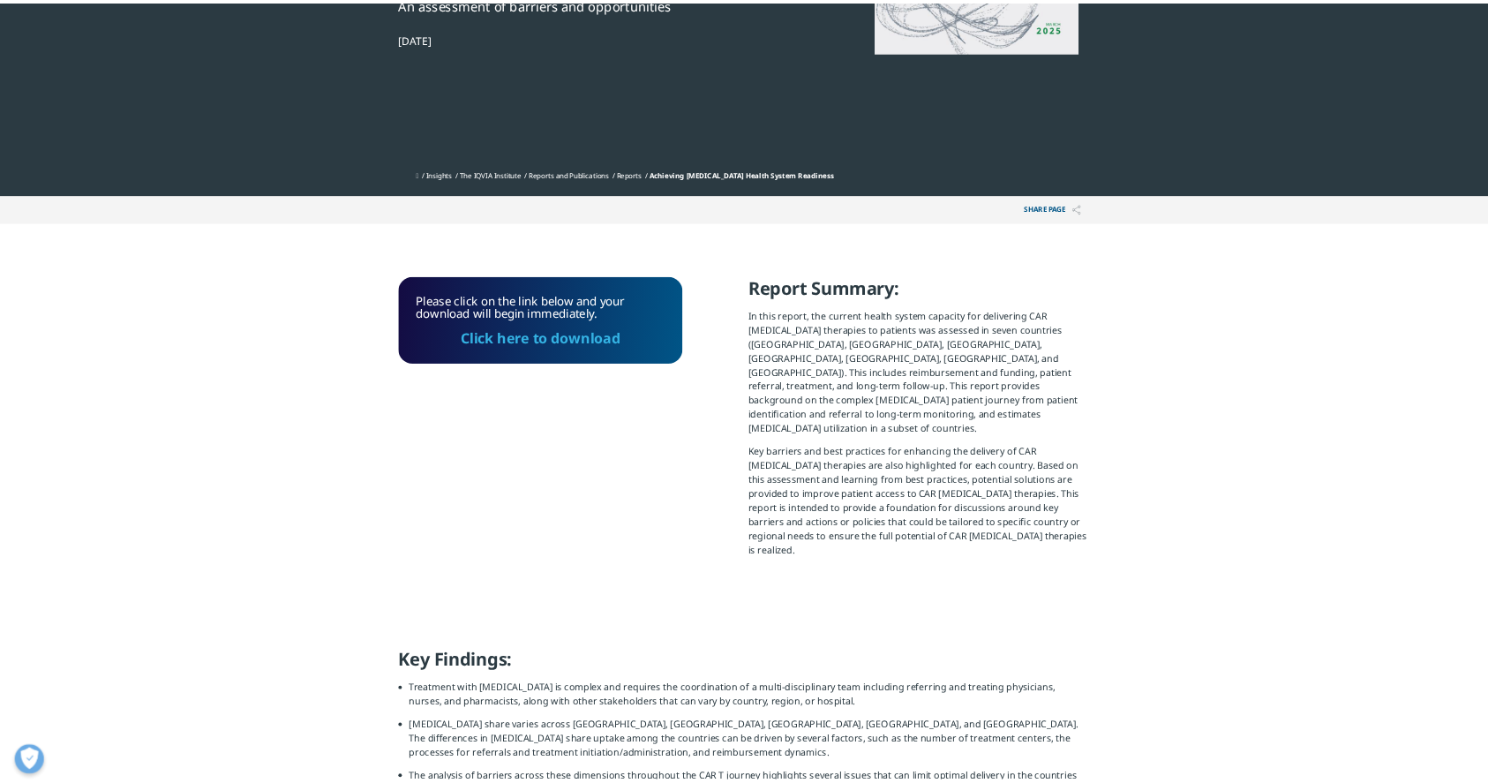
scroll to position [157, 0]
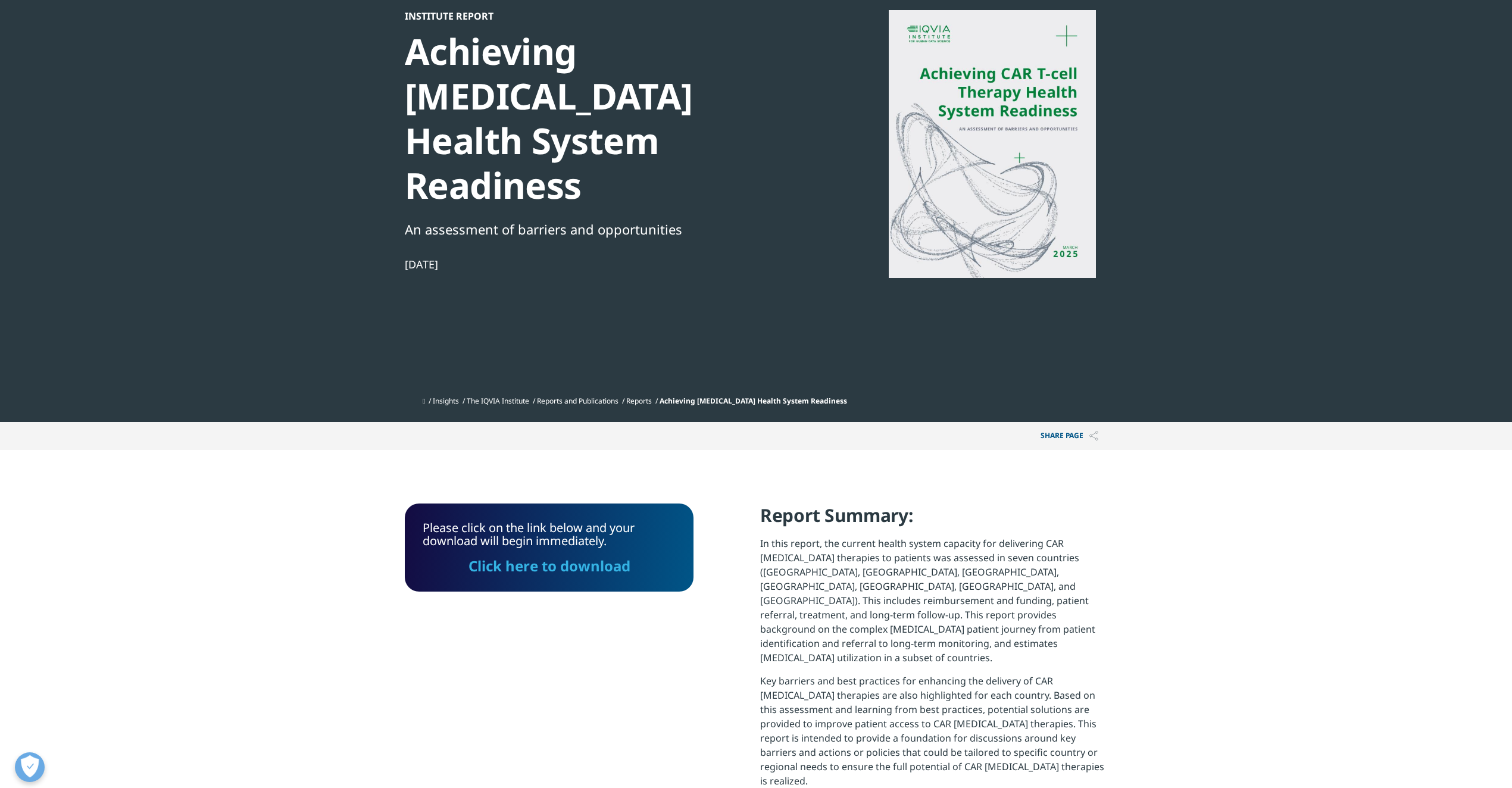
click at [562, 555] on link "Click here to download" at bounding box center [550, 565] width 162 height 20
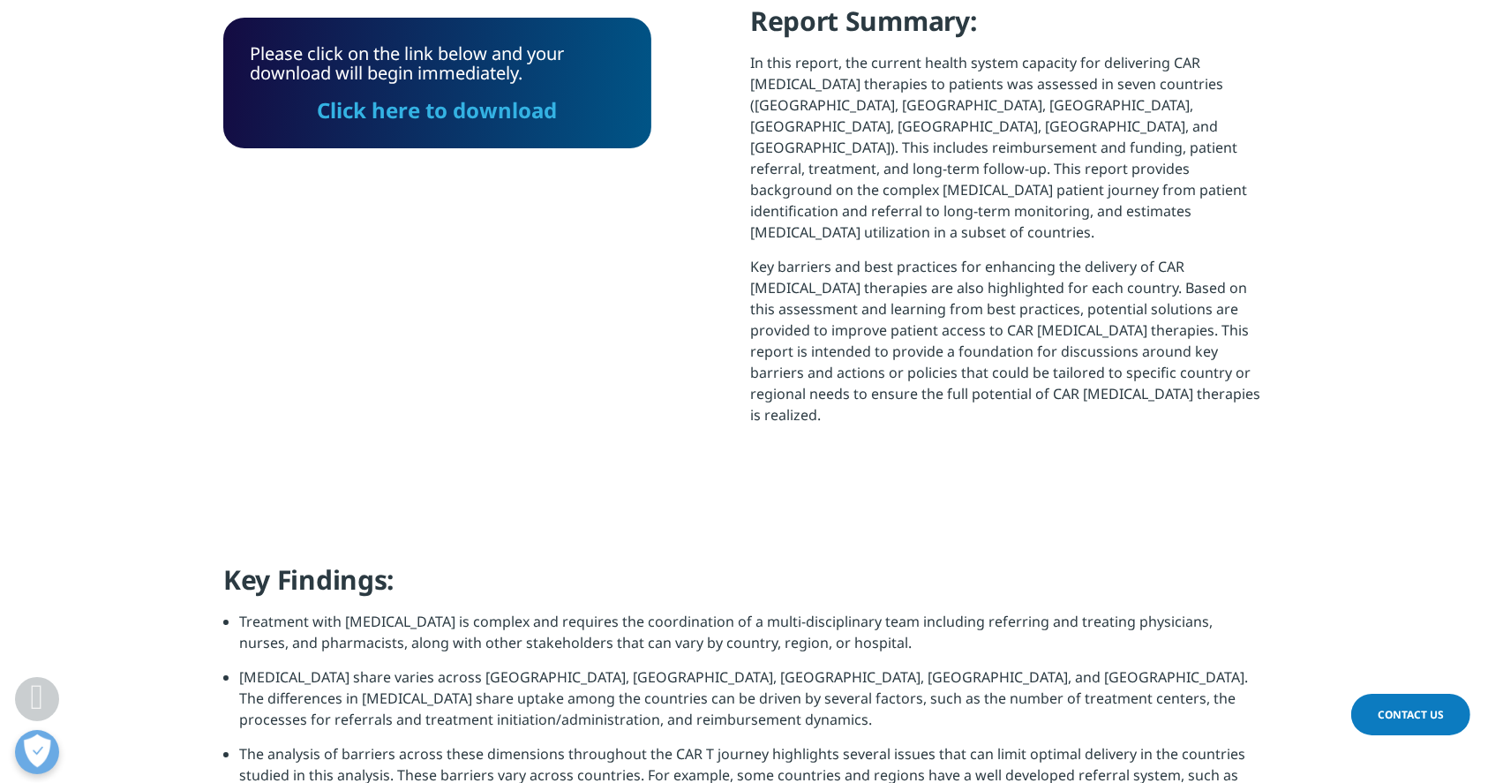
scroll to position [863, 0]
